Goal: Task Accomplishment & Management: Manage account settings

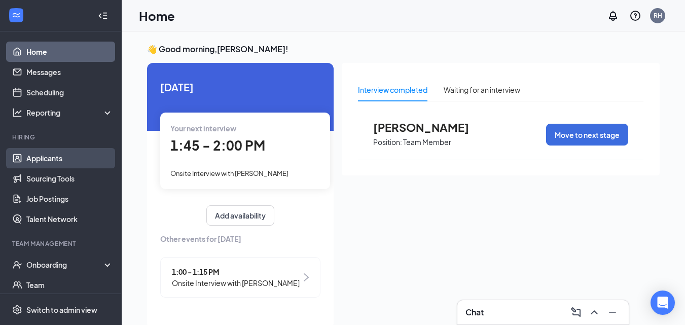
click at [46, 161] on link "Applicants" at bounding box center [69, 158] width 87 height 20
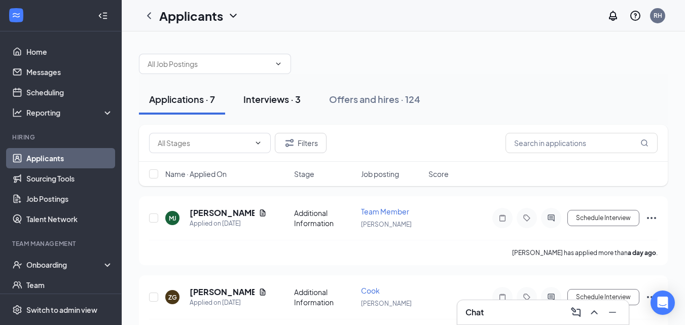
click at [277, 101] on div "Interviews · 3" at bounding box center [271, 99] width 57 height 13
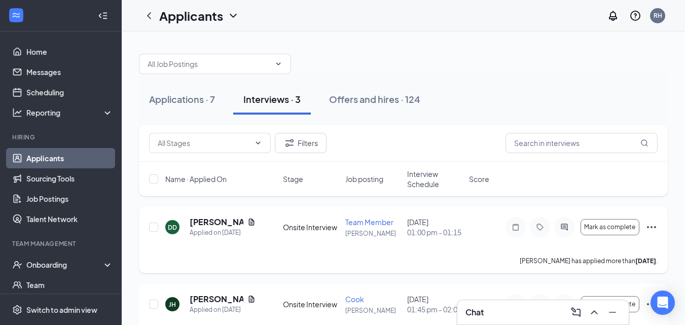
click at [652, 226] on icon "Ellipses" at bounding box center [652, 227] width 12 height 12
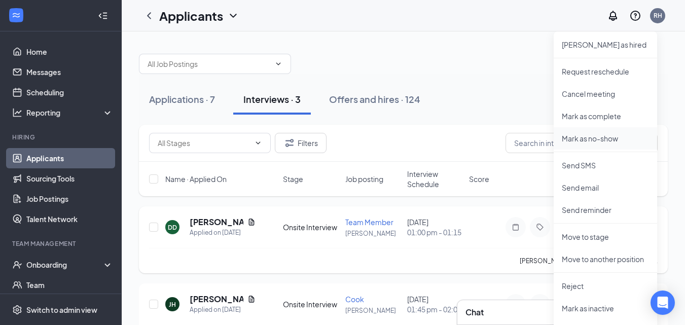
click at [584, 137] on p "Mark as no-show" at bounding box center [605, 138] width 87 height 10
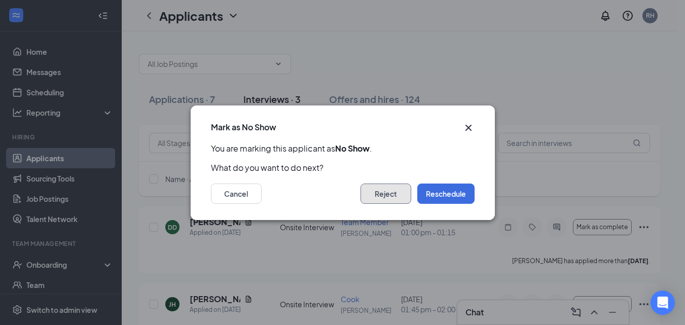
click at [390, 195] on button "Reject" at bounding box center [386, 194] width 51 height 20
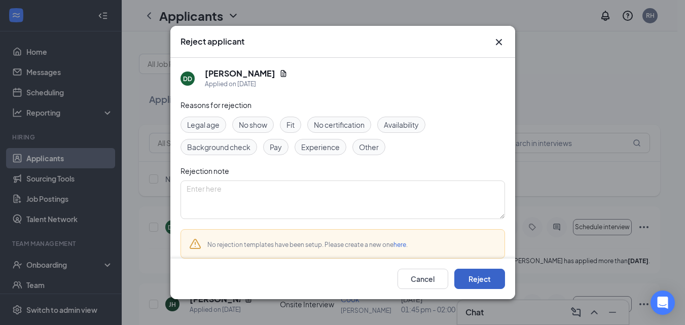
click at [476, 279] on button "Reject" at bounding box center [480, 279] width 51 height 20
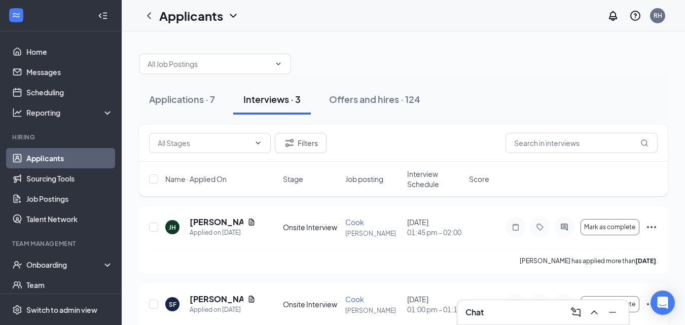
click at [506, 68] on div at bounding box center [403, 59] width 529 height 30
click at [187, 96] on div "Applications · 7" at bounding box center [182, 99] width 66 height 13
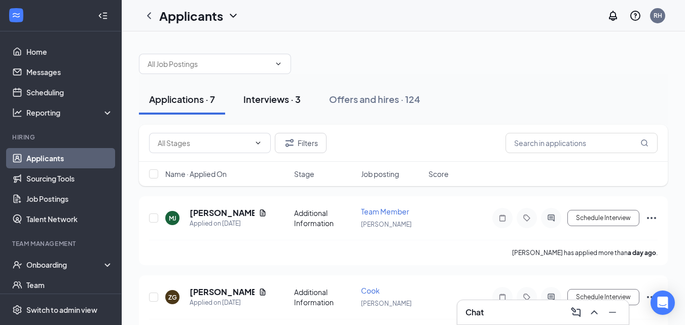
click at [287, 101] on div "Interviews · 3" at bounding box center [271, 99] width 57 height 13
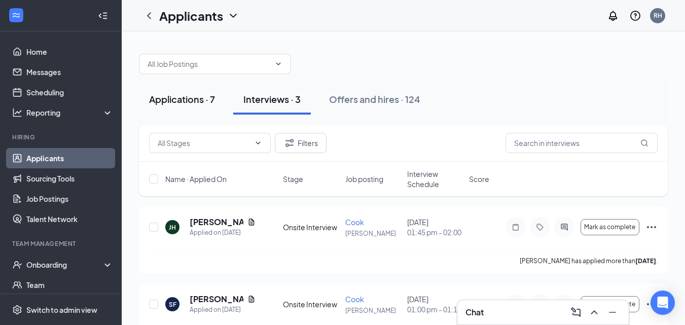
click at [173, 98] on div "Applications · 7" at bounding box center [182, 99] width 66 height 13
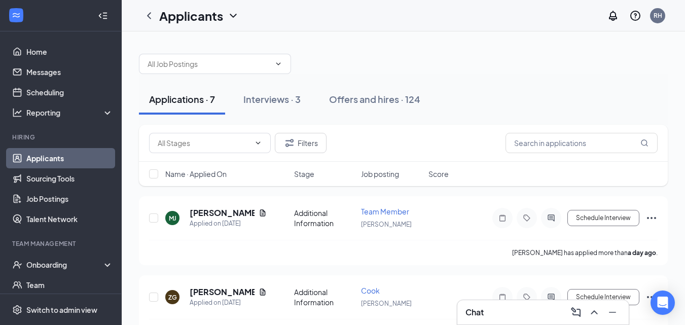
click at [44, 159] on link "Applicants" at bounding box center [69, 158] width 87 height 20
click at [479, 85] on div "Applications · 7 Interviews · 3 Offers and hires · 124" at bounding box center [403, 99] width 529 height 30
